Goal: Task Accomplishment & Management: Use online tool/utility

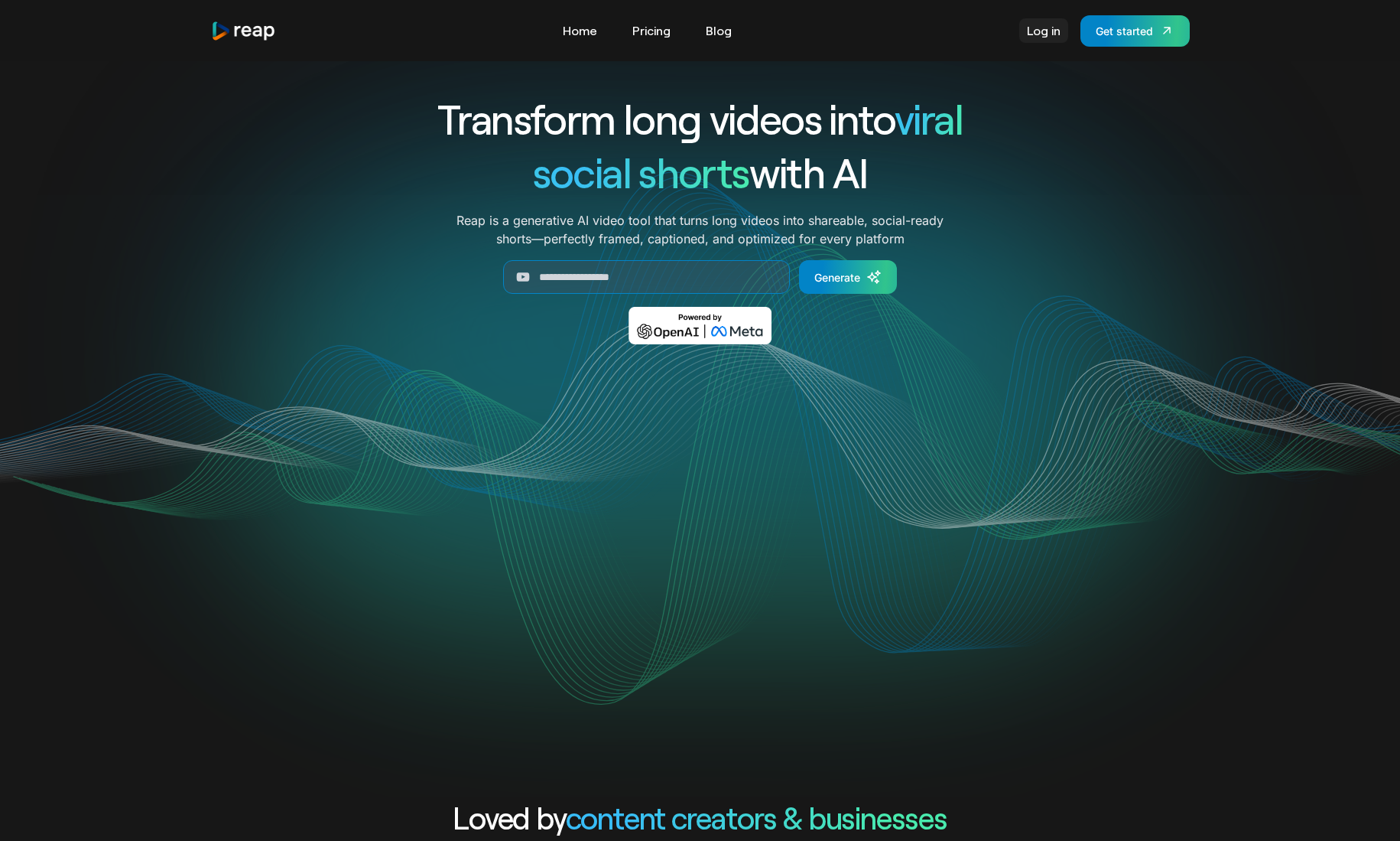
click at [1047, 34] on link "Log in" at bounding box center [1044, 31] width 49 height 25
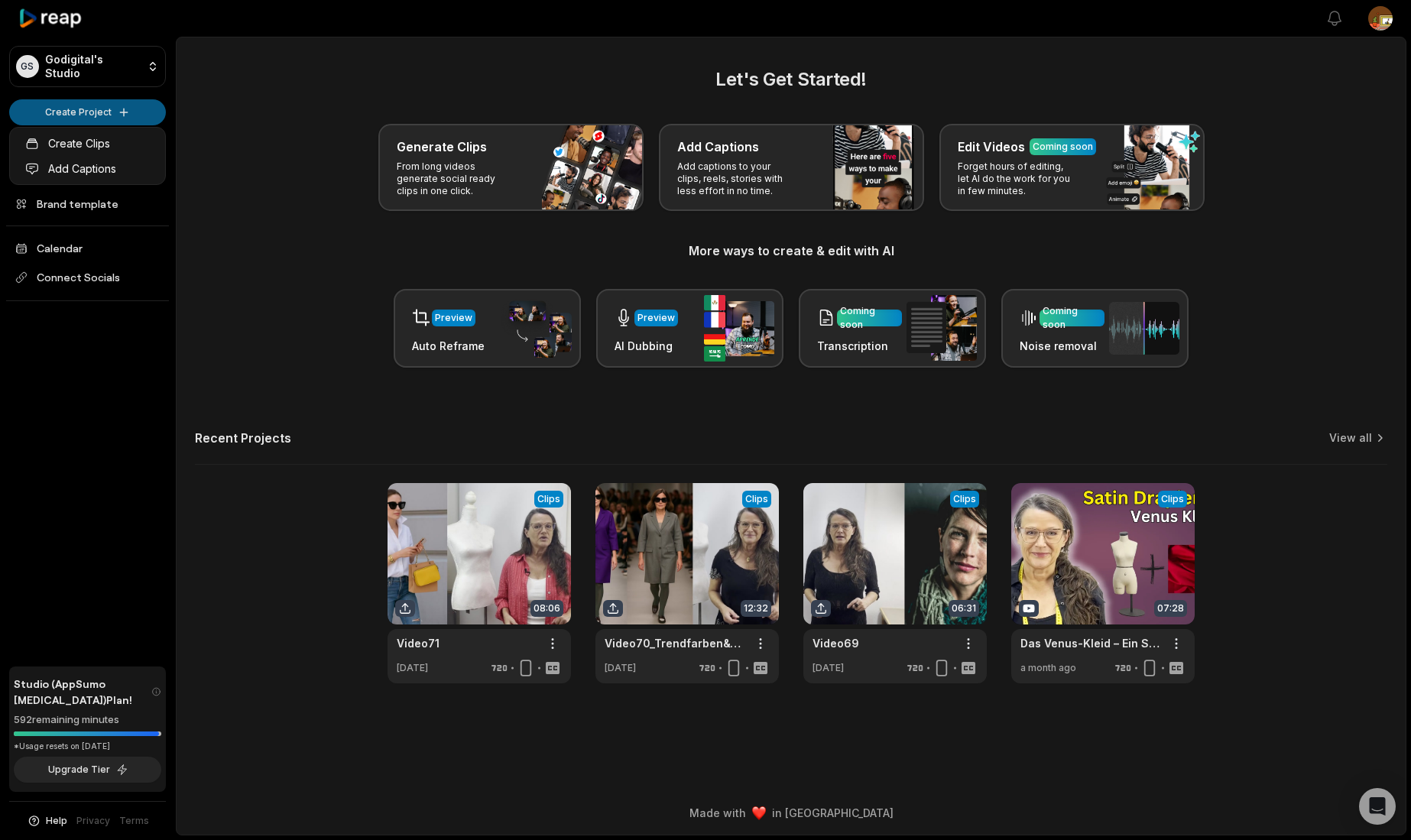
click at [81, 109] on html "GS Godigital's Studio Create Project Home Projects Brand template Calendar Conn…" at bounding box center [706, 420] width 1411 height 840
click at [79, 147] on link "Create Clips" at bounding box center [87, 142] width 149 height 25
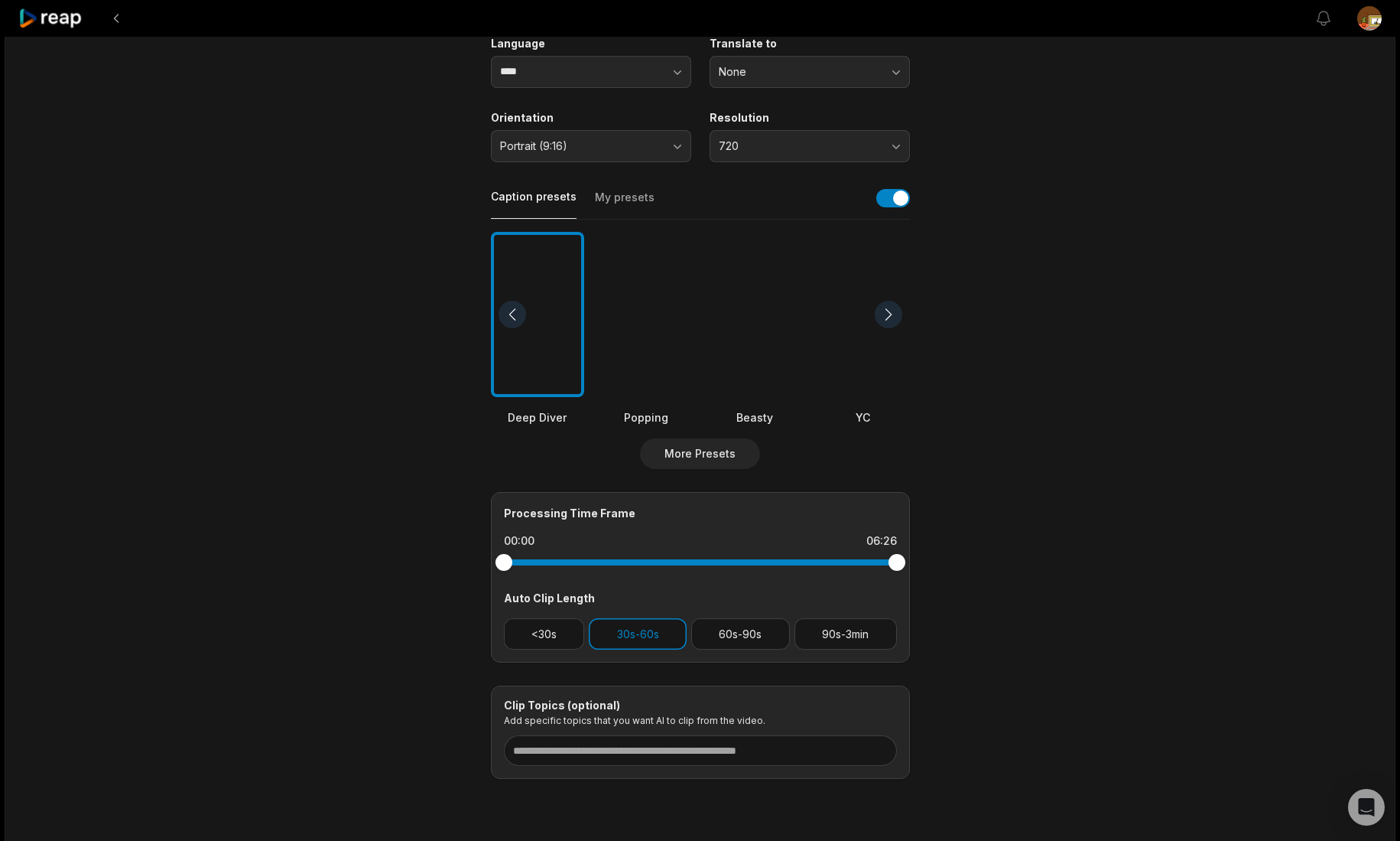
scroll to position [214, 0]
click at [715, 454] on button "More Presets" at bounding box center [699, 453] width 120 height 31
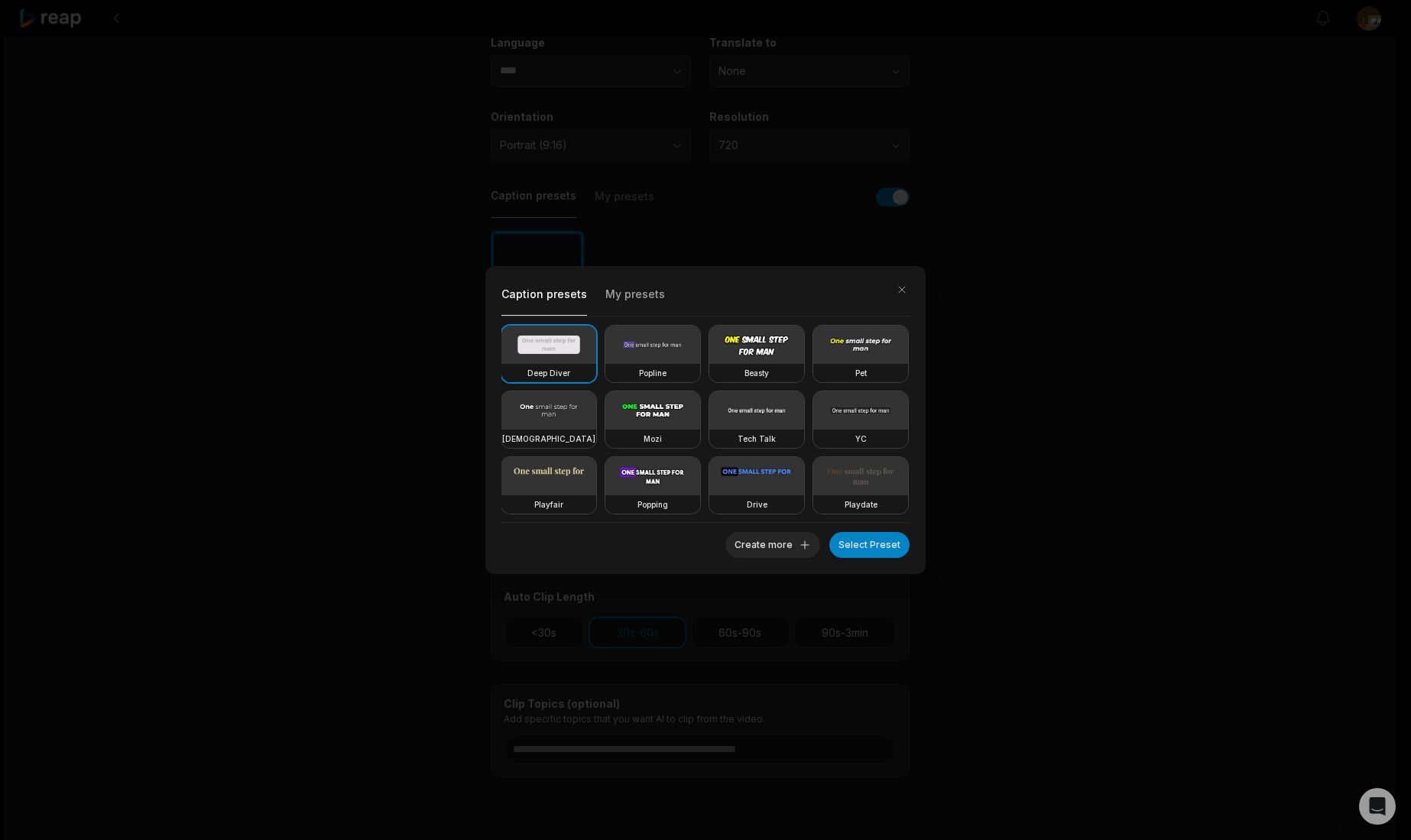
click at [638, 292] on button "My presets" at bounding box center [635, 299] width 59 height 33
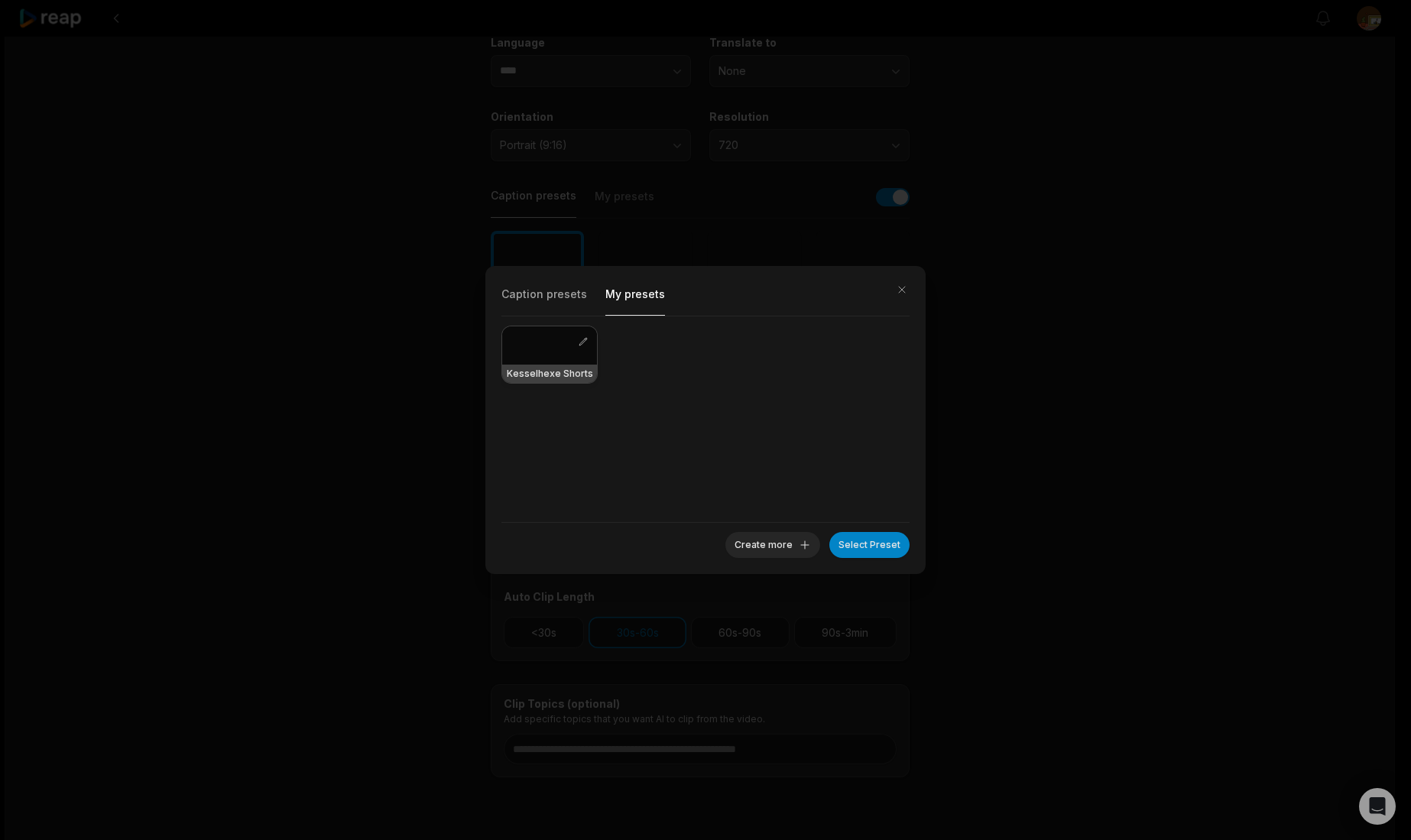
click at [543, 344] on div at bounding box center [549, 345] width 95 height 39
click at [854, 540] on button "Select Preset" at bounding box center [869, 545] width 80 height 26
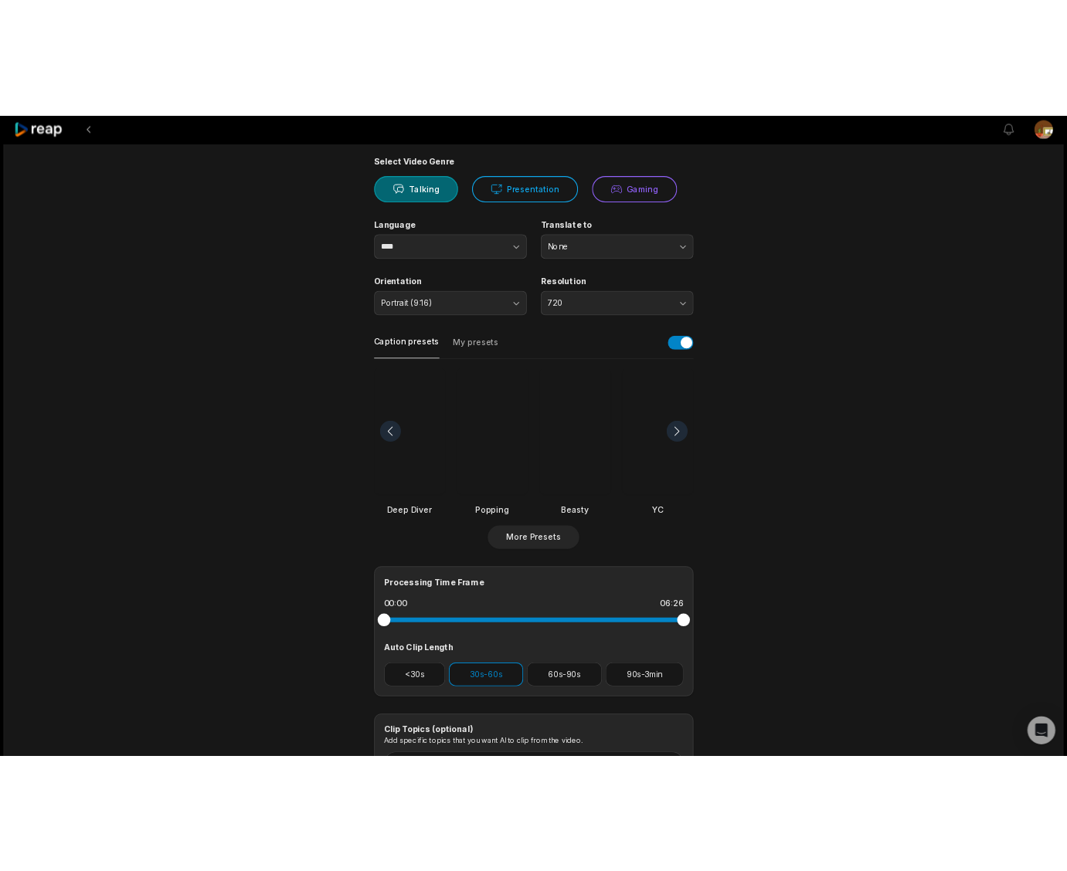
scroll to position [0, 0]
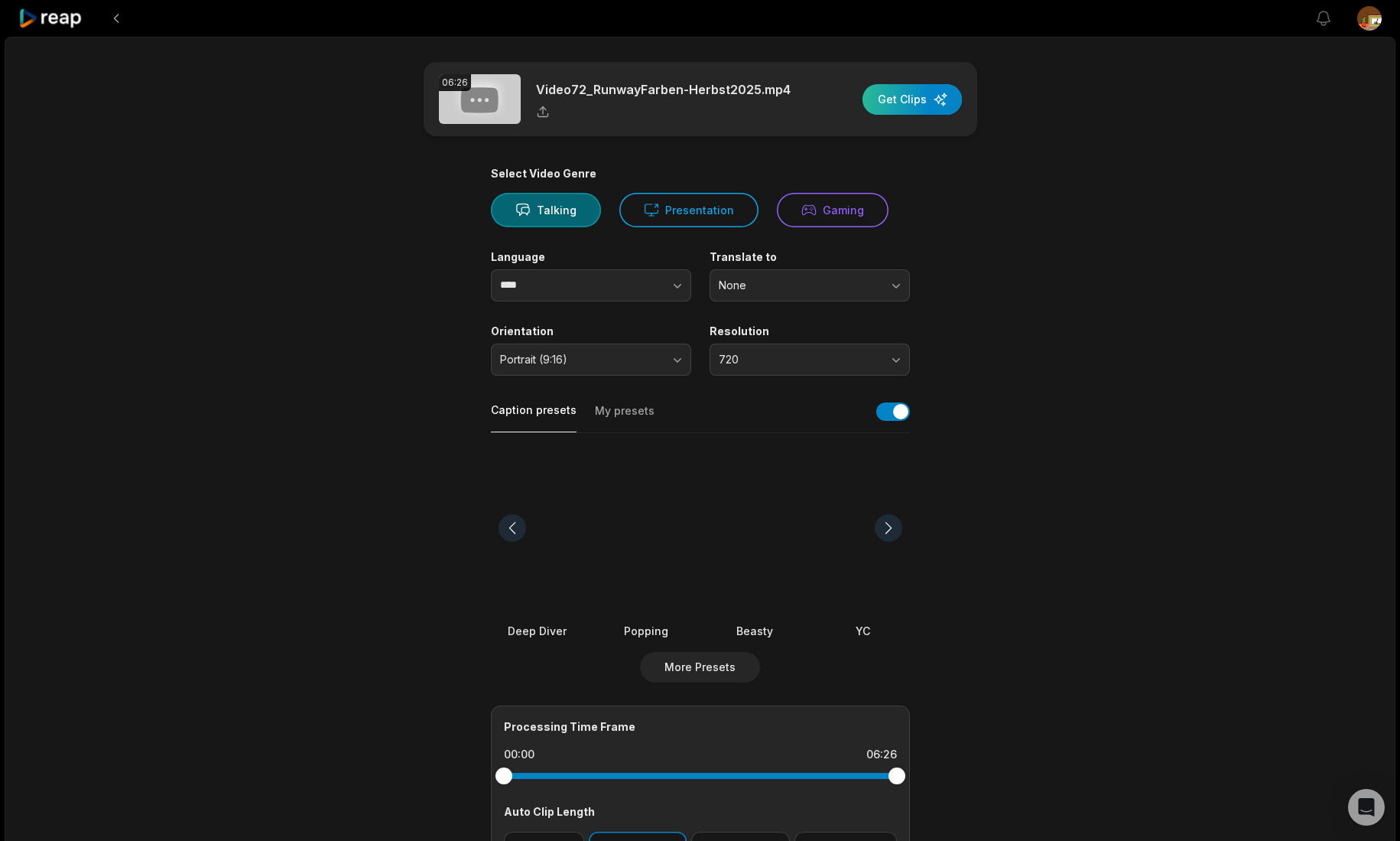
click at [910, 99] on div "button" at bounding box center [912, 99] width 99 height 31
